Goal: Task Accomplishment & Management: Use online tool/utility

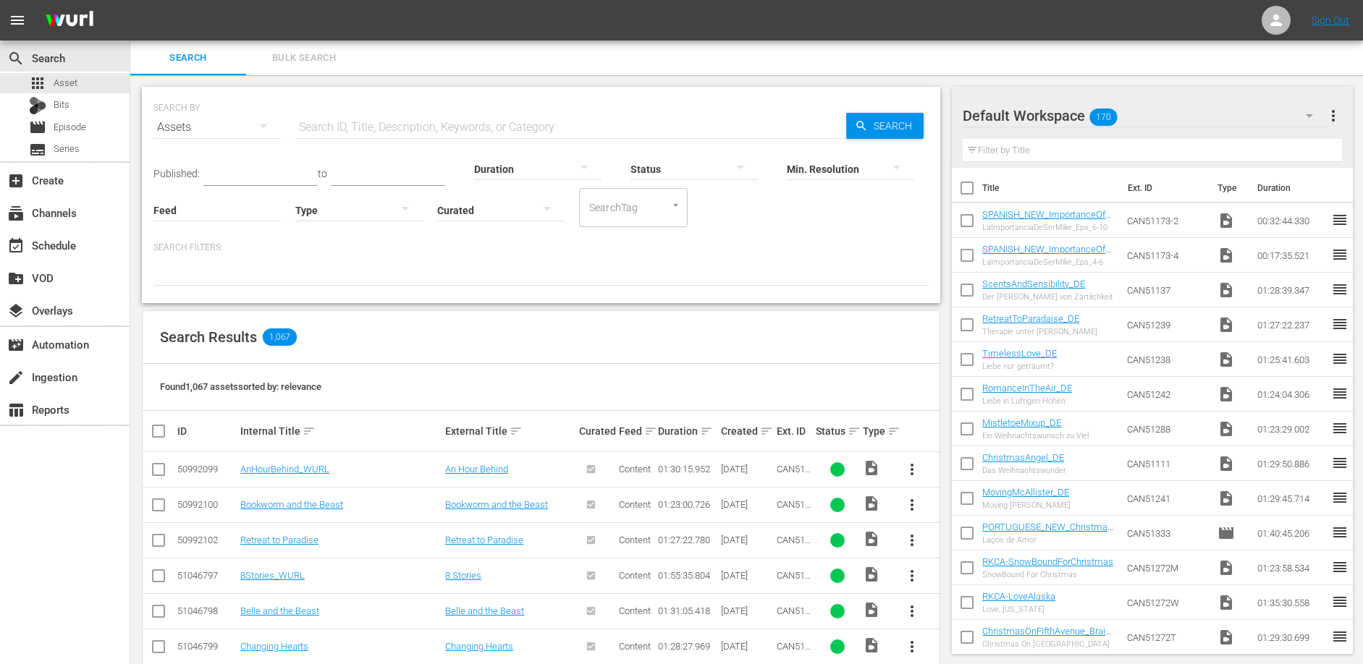
click at [360, 120] on input "text" at bounding box center [570, 127] width 551 height 35
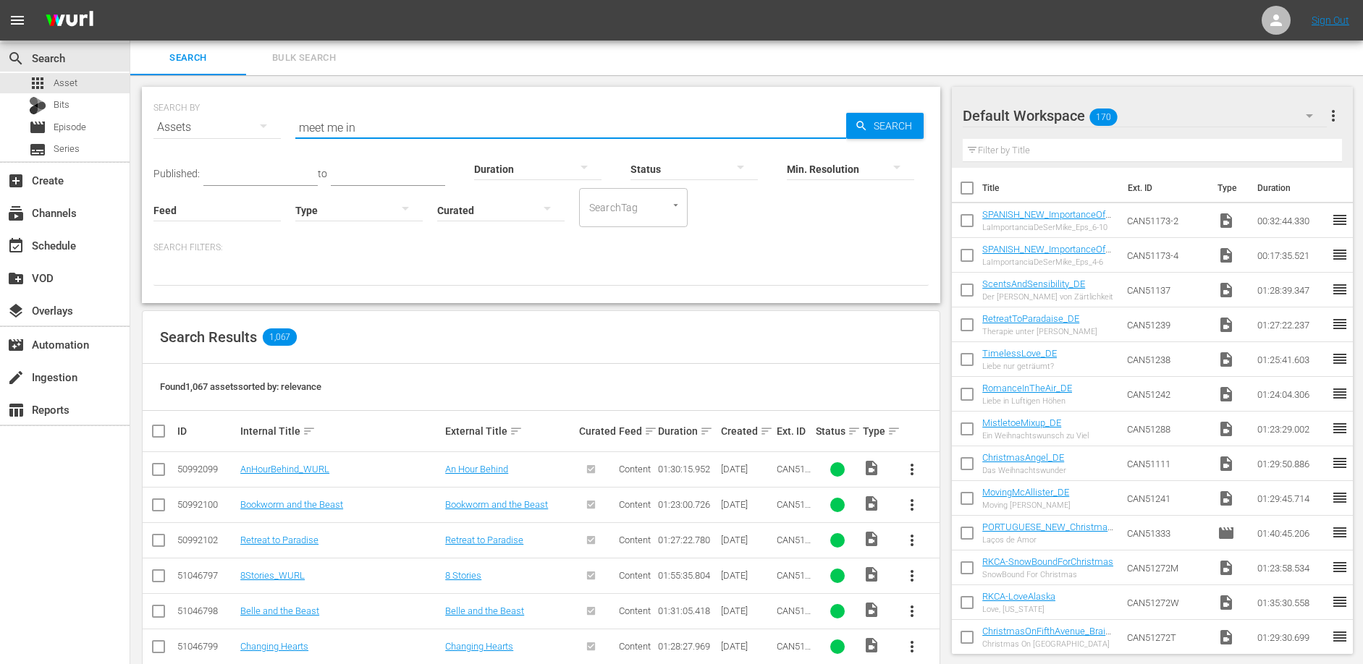
type input "meet me in"
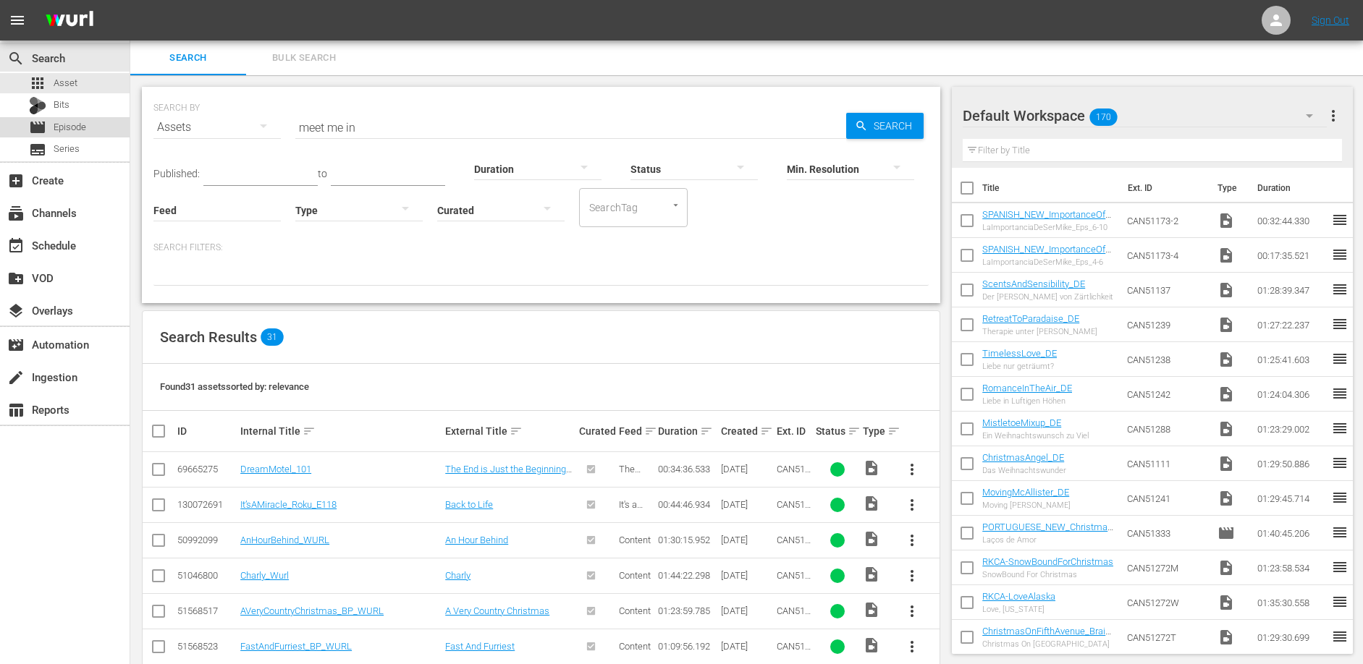
click at [80, 127] on span "Episode" at bounding box center [70, 127] width 33 height 14
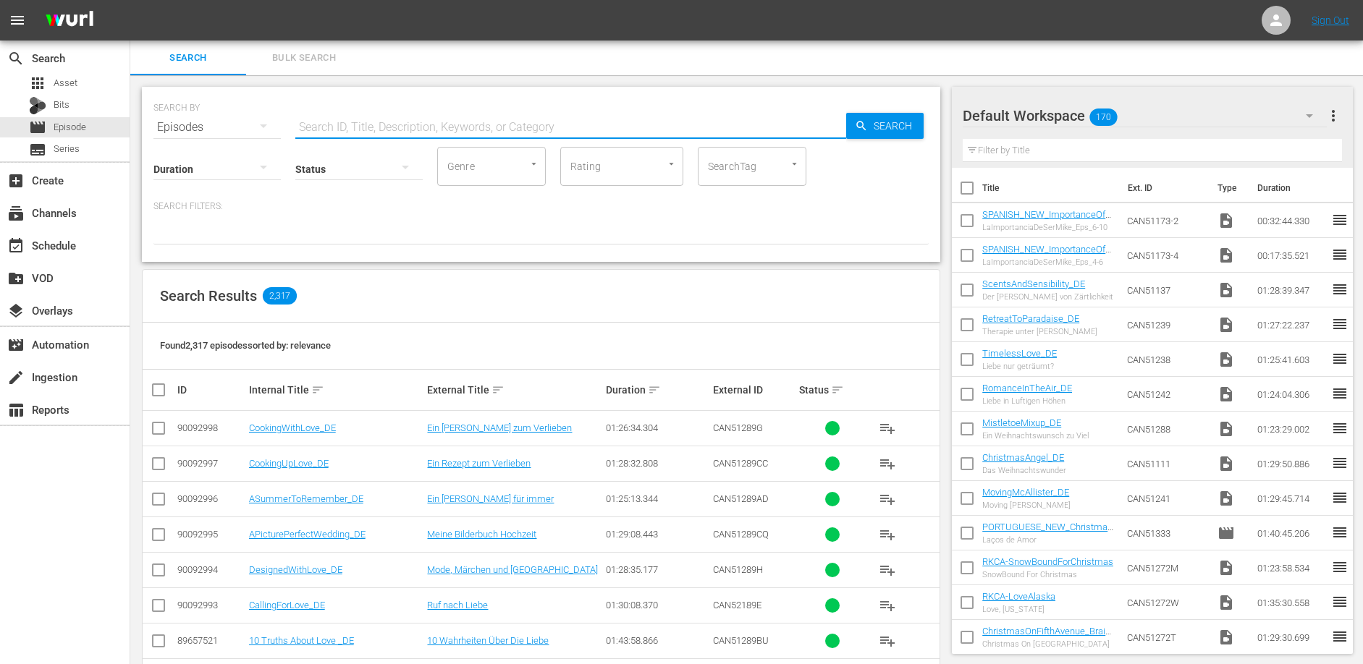
click at [384, 126] on input "text" at bounding box center [570, 127] width 551 height 35
type input "meet me in New"
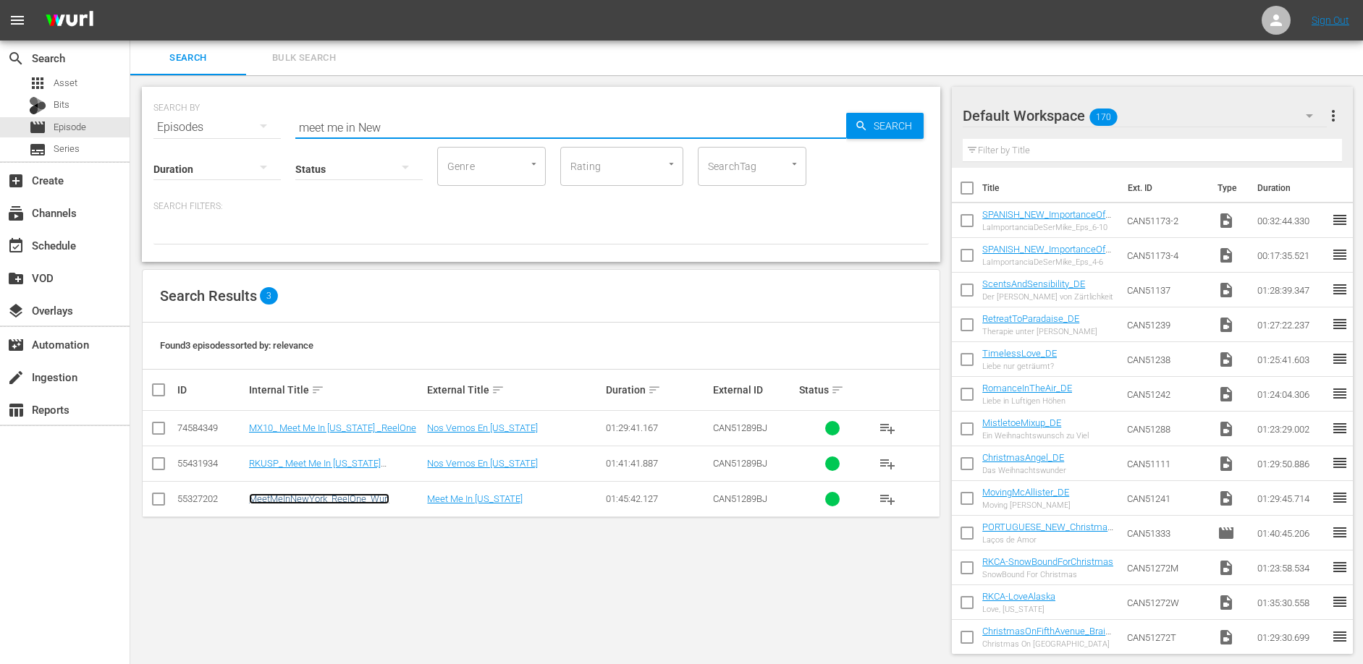
click at [308, 501] on link "MeetMeInNewYork_ReelOne_Wurl" at bounding box center [319, 498] width 140 height 11
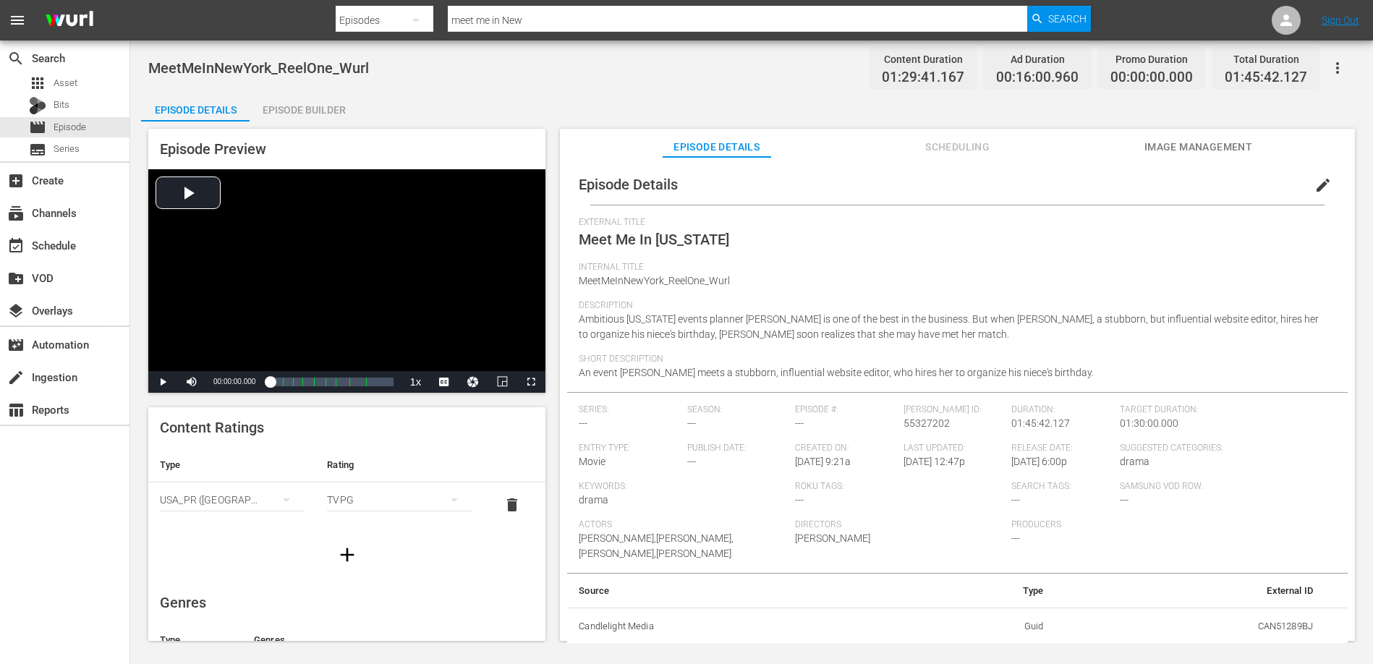
click at [295, 122] on div "Episode Preview Video Player is loading. Play Video Play Mute Current Time 00:0…" at bounding box center [751, 387] width 1221 height 531
click at [297, 116] on div "Episode Builder" at bounding box center [304, 110] width 109 height 35
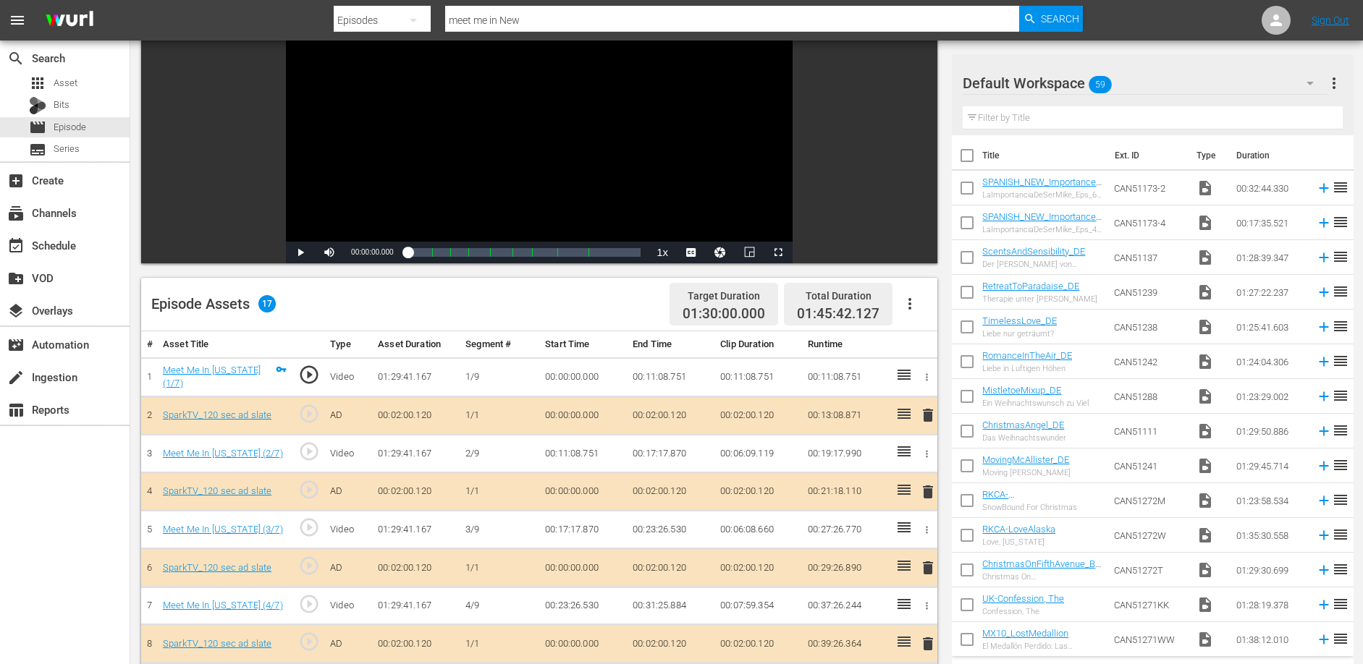
scroll to position [140, 0]
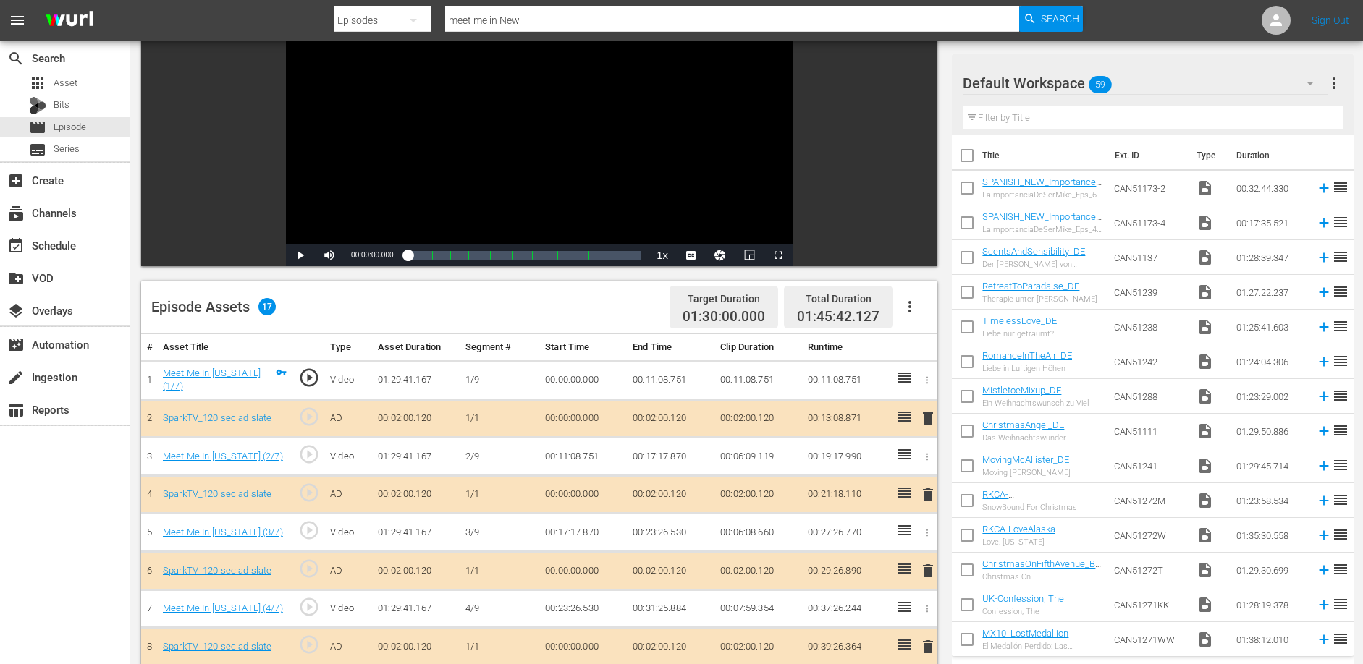
click at [655, 377] on td "00:11:08.751" at bounding box center [671, 379] width 88 height 39
click at [664, 377] on td "00:11:08.751" at bounding box center [671, 379] width 88 height 39
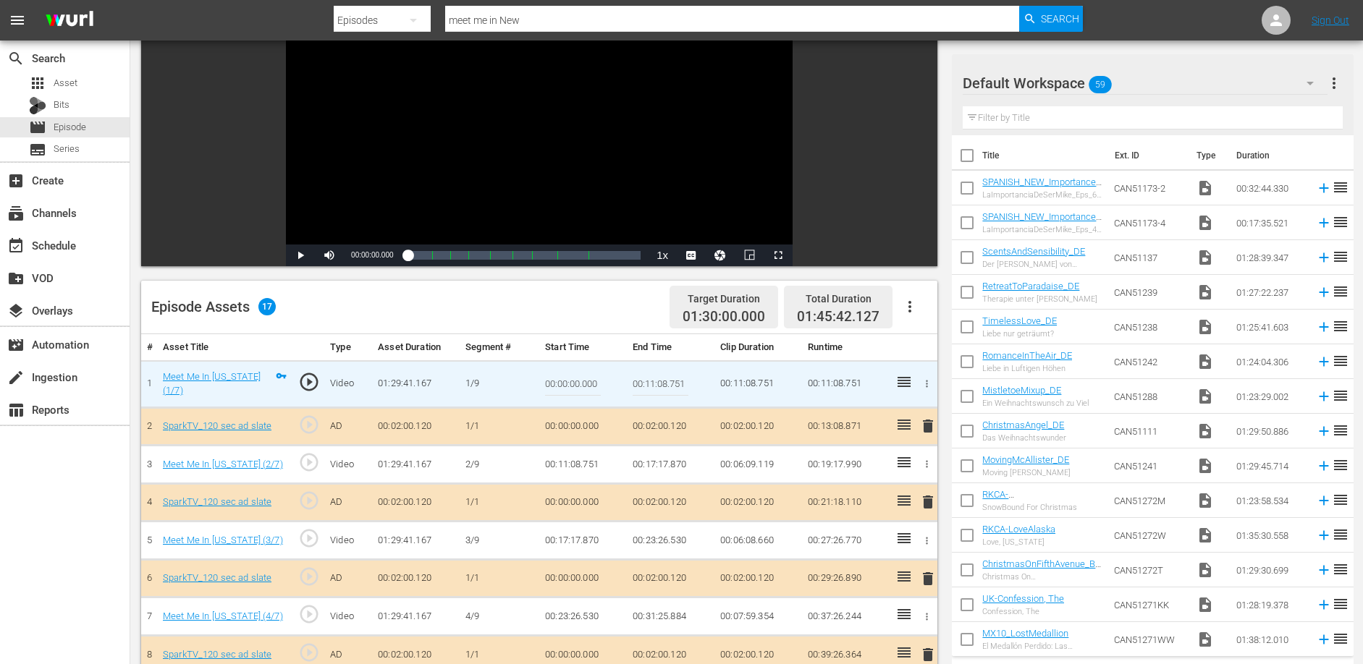
click at [664, 377] on input "00:11:08.751" at bounding box center [660, 384] width 56 height 35
drag, startPoint x: 631, startPoint y: 465, endPoint x: 687, endPoint y: 465, distance: 56.4
click at [687, 465] on td "00:17:17.870" at bounding box center [671, 465] width 88 height 38
copy td "00:17:17.870"
drag, startPoint x: 631, startPoint y: 538, endPoint x: 686, endPoint y: 538, distance: 55.0
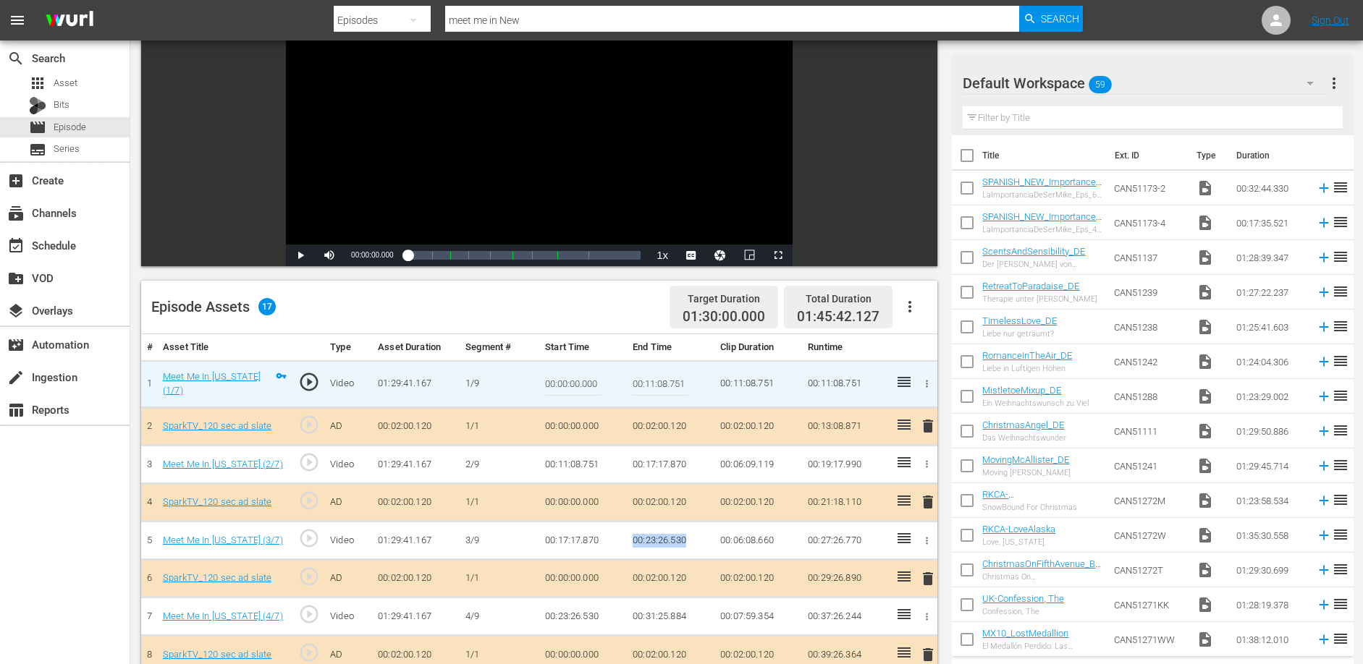
click at [686, 538] on td "00:23:26.530" at bounding box center [671, 541] width 88 height 38
copy td "00:23:26.530"
drag, startPoint x: 632, startPoint y: 617, endPoint x: 686, endPoint y: 618, distance: 54.3
click at [686, 618] on td "00:31:25.884" at bounding box center [671, 617] width 88 height 38
copy td "00:31:25.884"
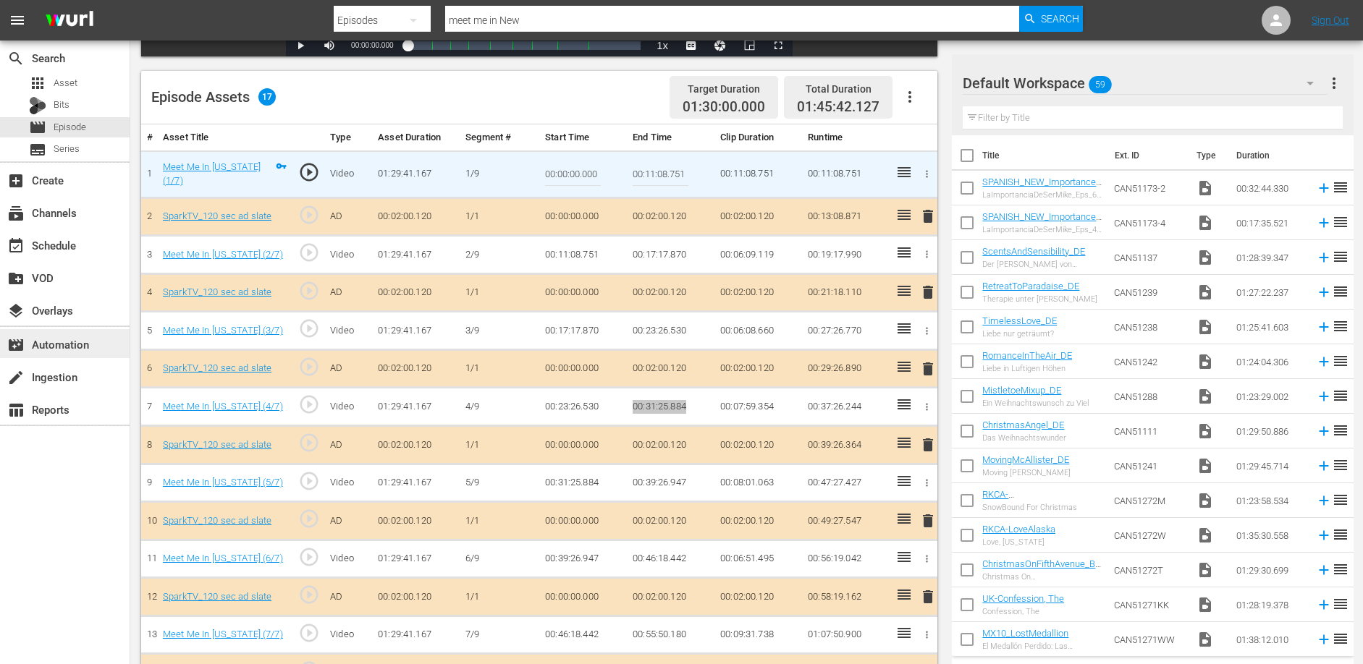
scroll to position [352, 0]
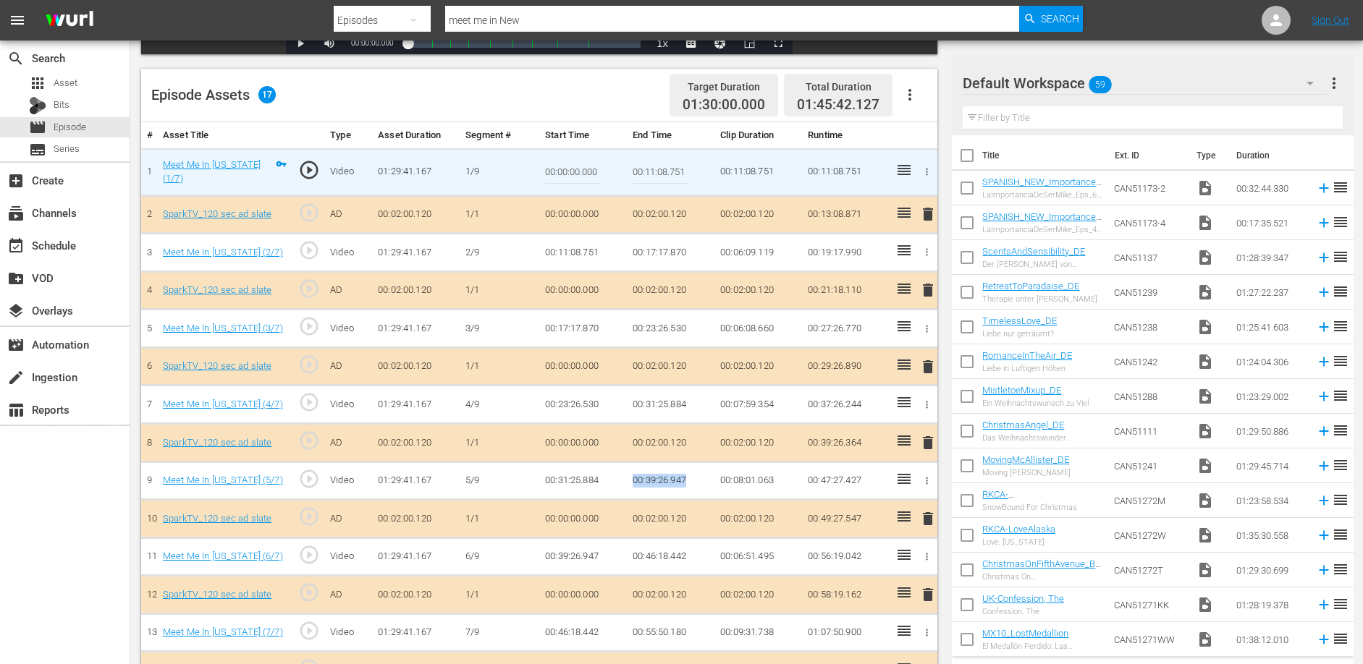
drag, startPoint x: 633, startPoint y: 480, endPoint x: 692, endPoint y: 480, distance: 58.6
click at [692, 480] on td "00:39:26.947" at bounding box center [671, 481] width 88 height 38
copy td "00:39:26.947"
drag, startPoint x: 634, startPoint y: 555, endPoint x: 692, endPoint y: 553, distance: 57.9
click at [686, 553] on td "00:46:18.442" at bounding box center [671, 557] width 88 height 38
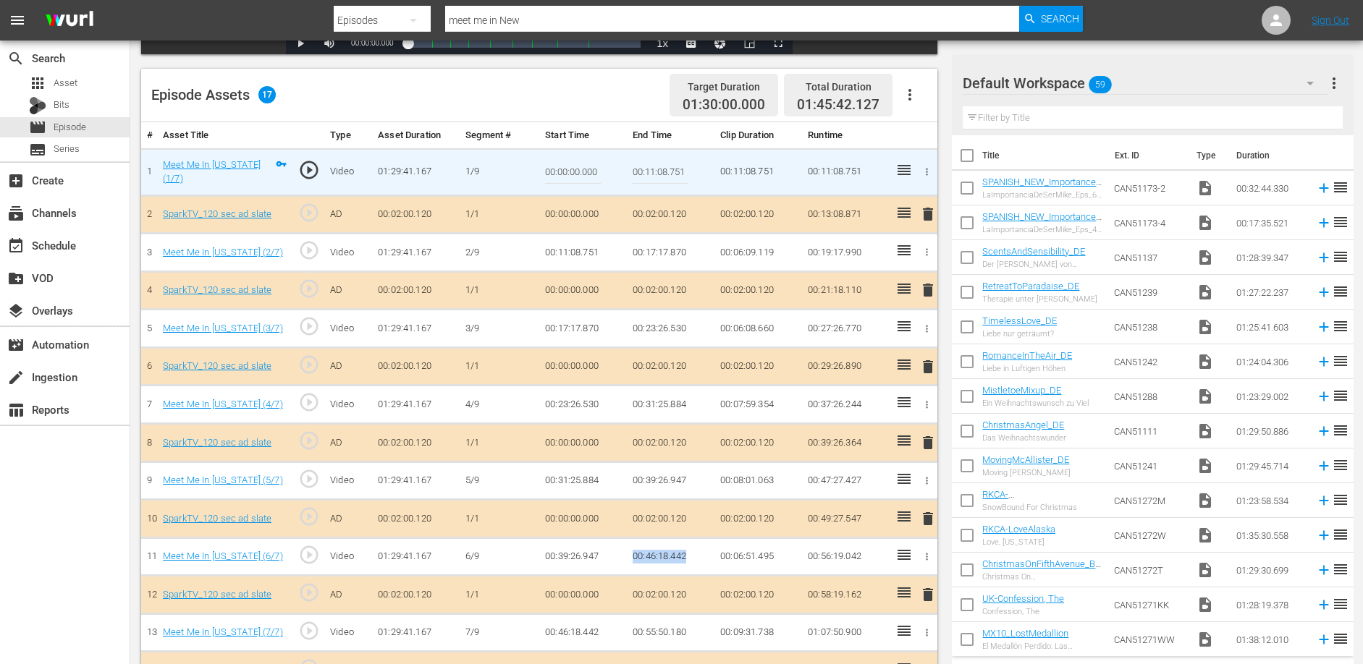
copy td "00:46:18.442"
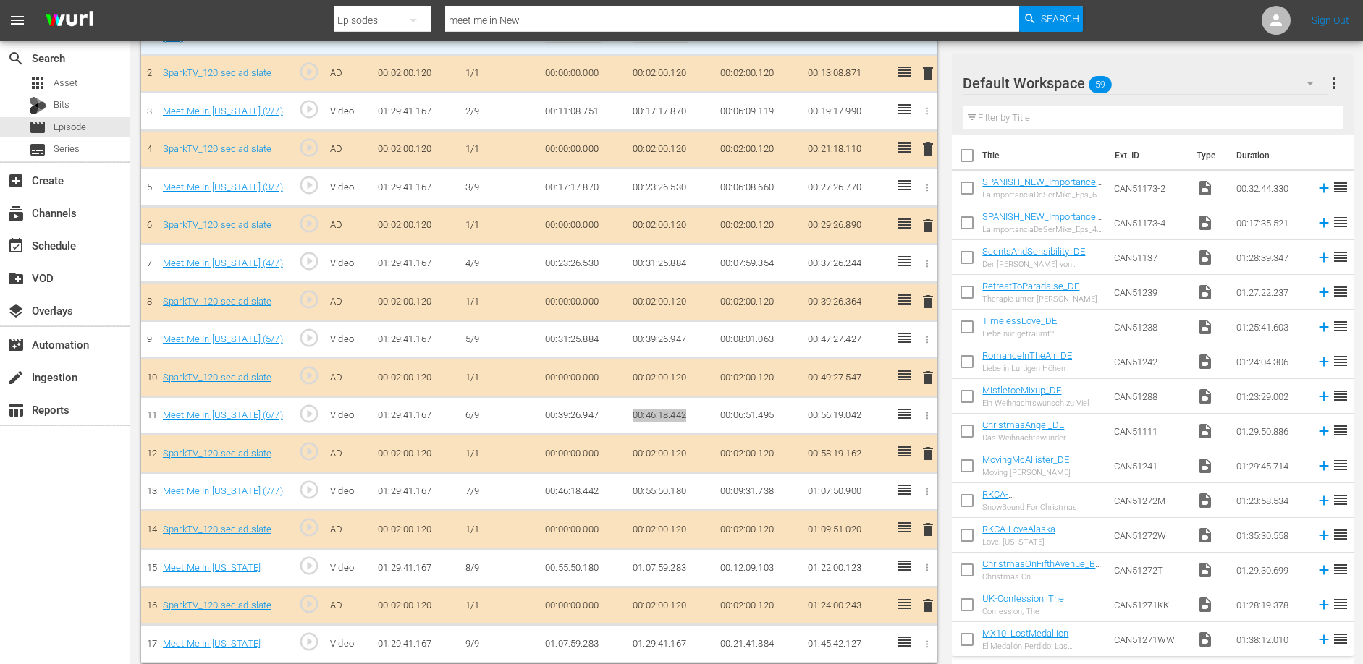
scroll to position [504, 0]
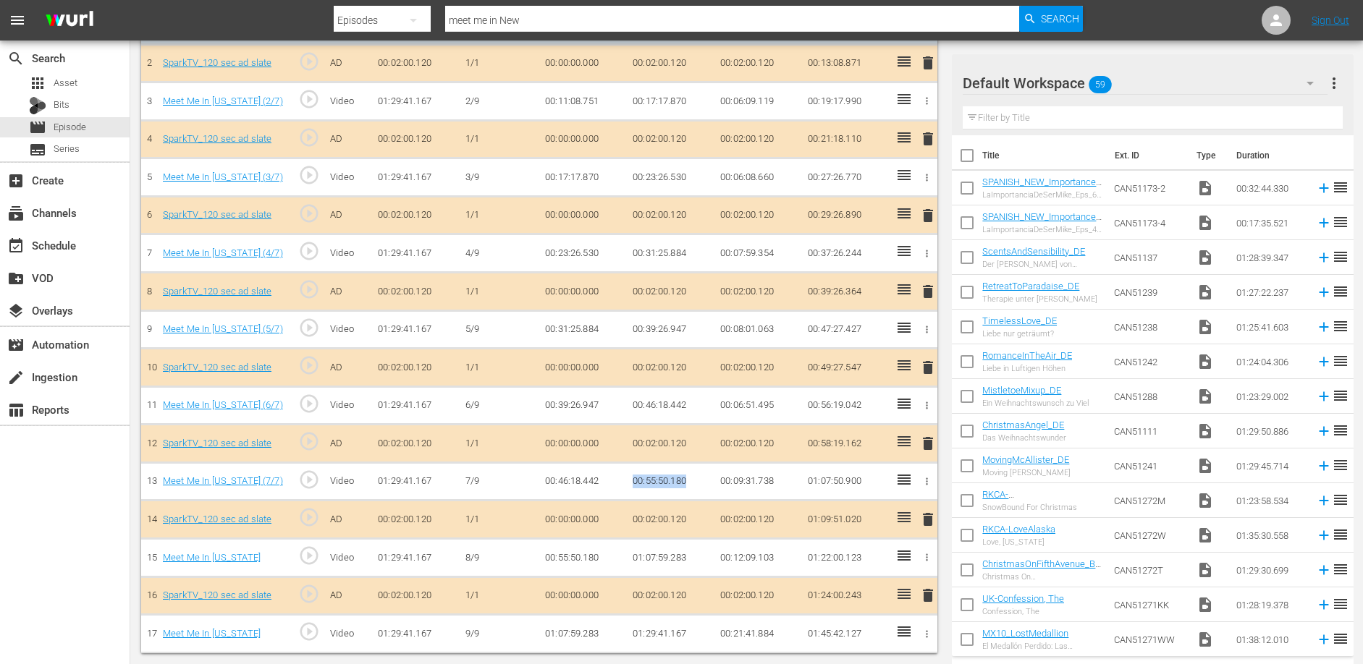
drag, startPoint x: 631, startPoint y: 479, endPoint x: 691, endPoint y: 479, distance: 60.1
click at [691, 479] on td "00:55:50.180" at bounding box center [671, 481] width 88 height 38
copy td "00:55:50.180"
drag, startPoint x: 630, startPoint y: 556, endPoint x: 685, endPoint y: 556, distance: 55.0
click at [685, 556] on td "01:07:59.283" at bounding box center [671, 558] width 88 height 38
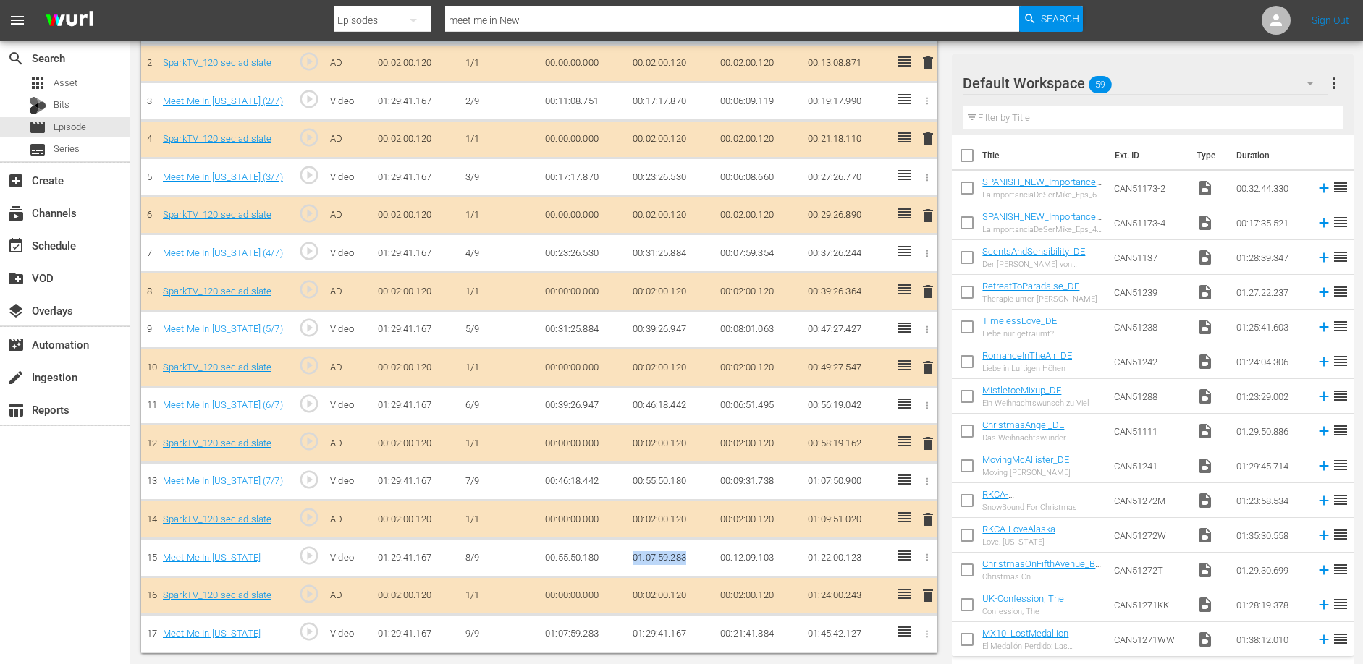
copy td "01:07:59.283"
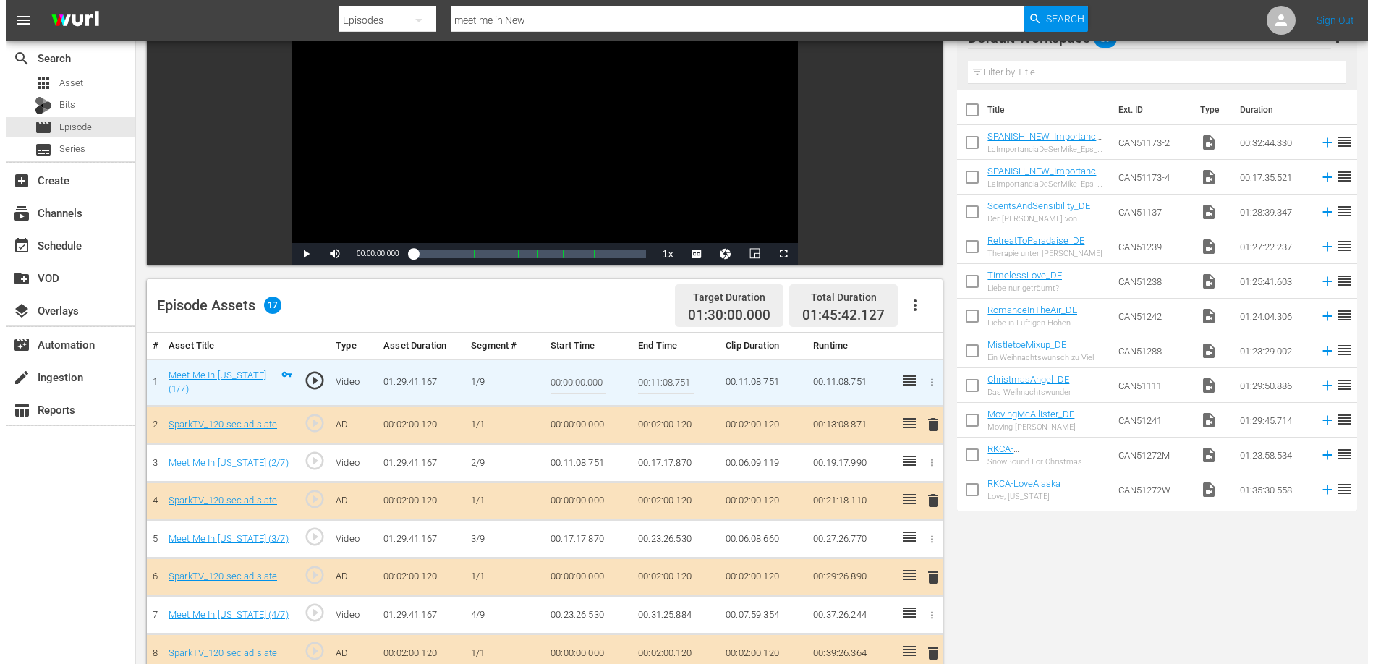
scroll to position [0, 0]
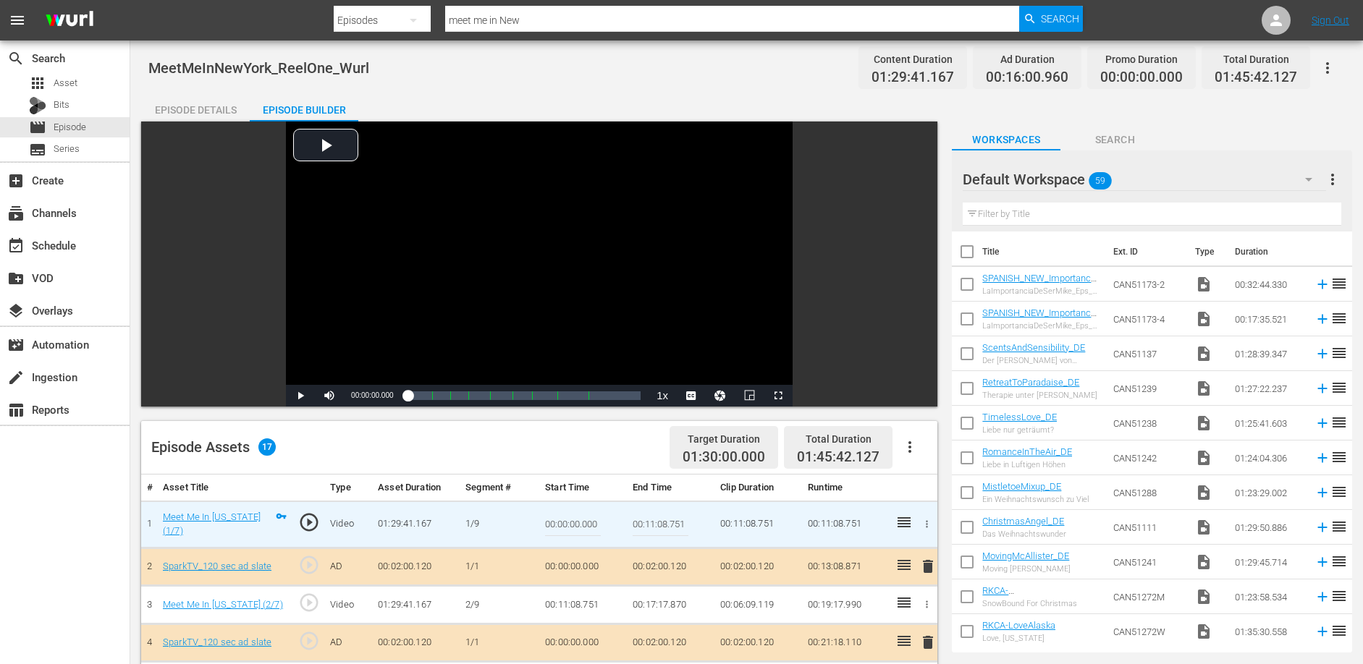
click at [197, 111] on div "Episode Details" at bounding box center [195, 110] width 109 height 35
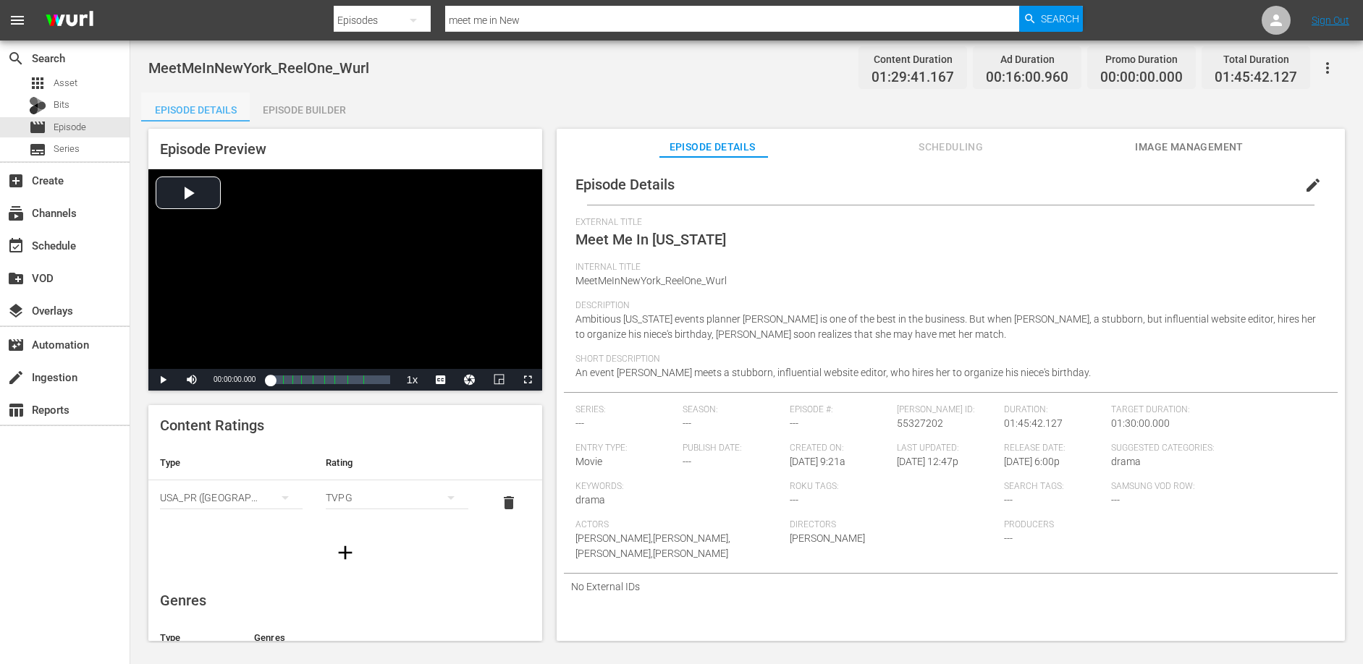
click at [197, 111] on div "Episode Details" at bounding box center [195, 110] width 109 height 35
